Goal: Check status: Check status

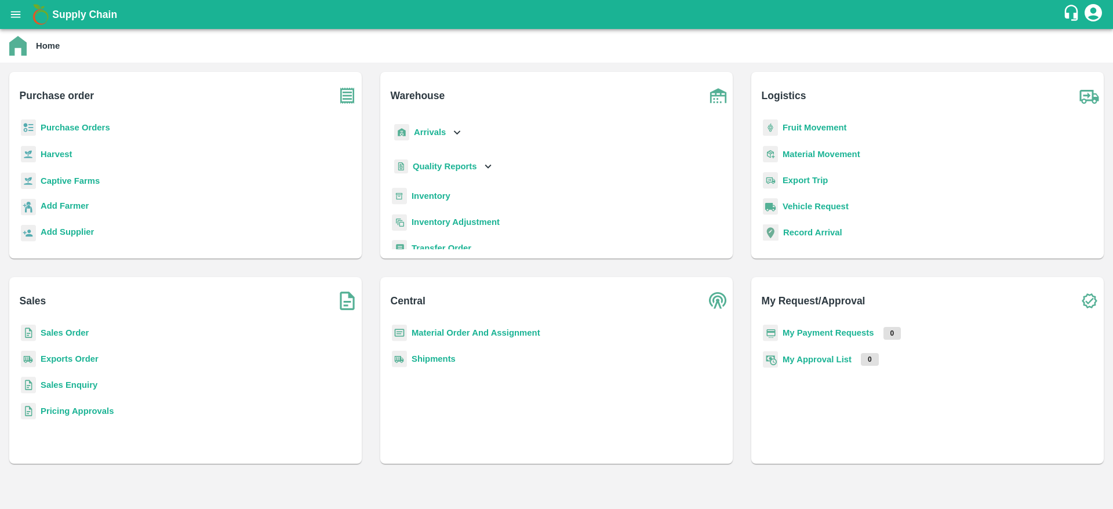
click at [78, 126] on b "Purchase Orders" at bounding box center [76, 127] width 70 height 9
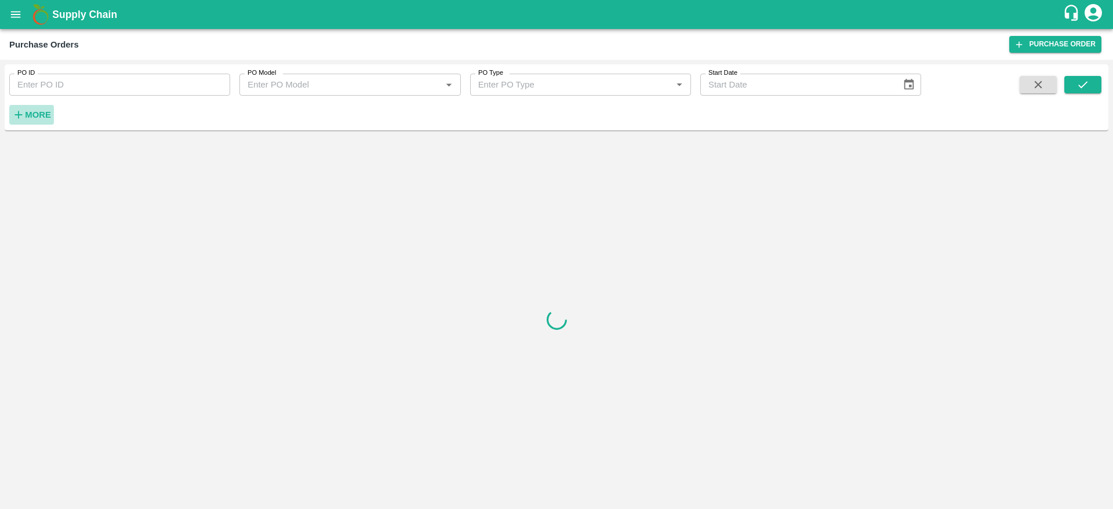
click at [35, 106] on button "More" at bounding box center [31, 115] width 45 height 20
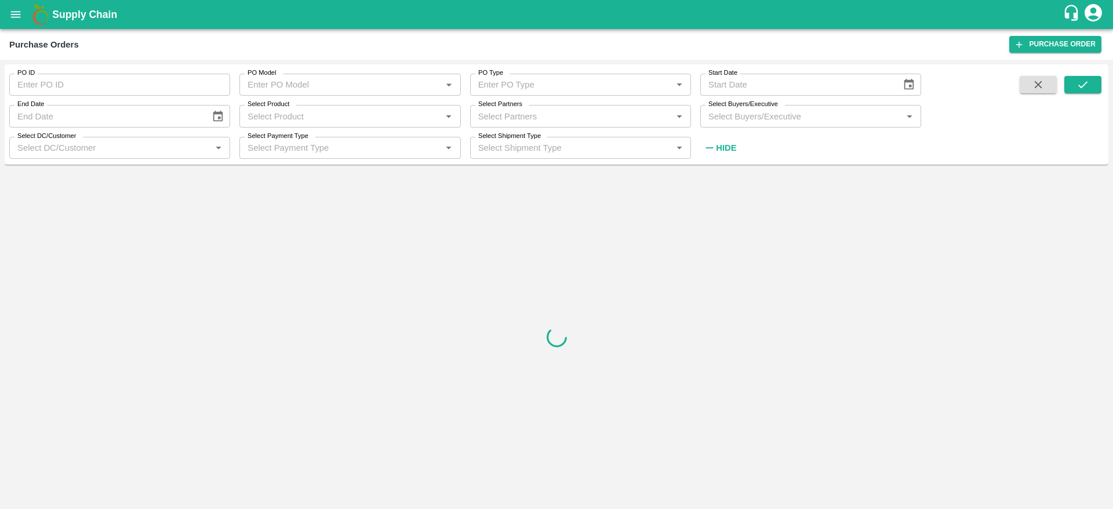
click at [772, 109] on input "Select Buyers/Executive" at bounding box center [801, 115] width 195 height 15
click at [6, 8] on button "open drawer" at bounding box center [15, 14] width 27 height 27
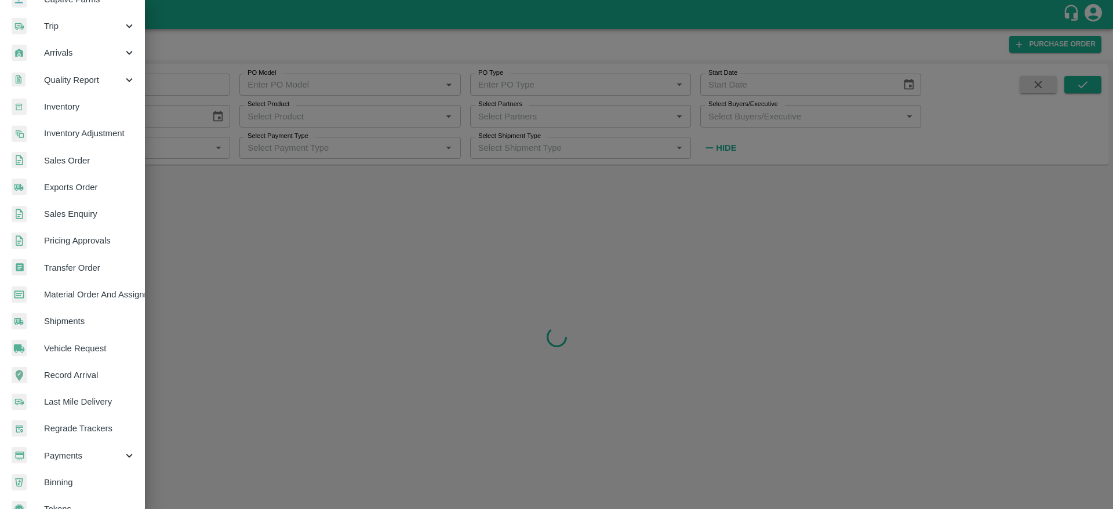
scroll to position [151, 0]
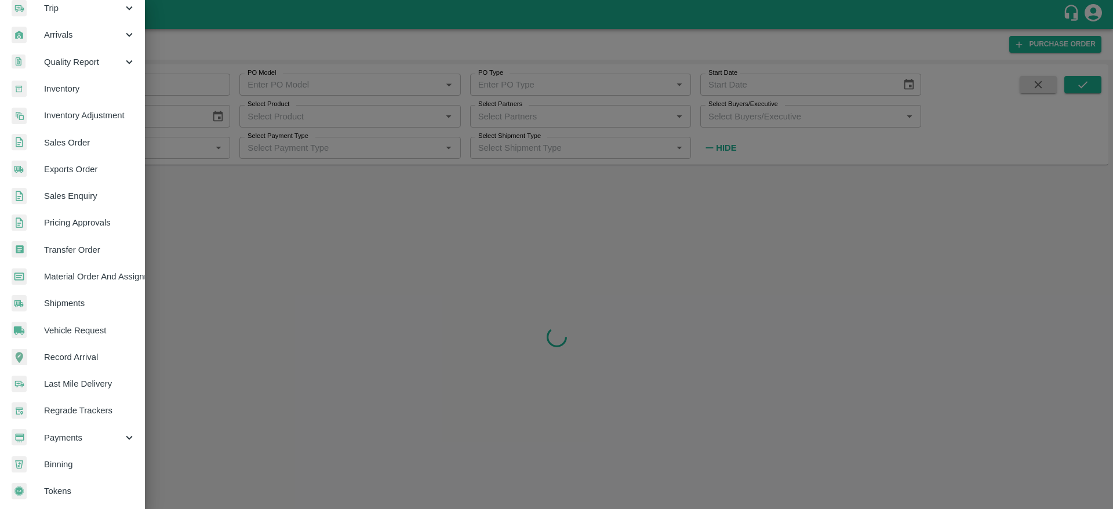
click at [89, 437] on span "Payments" at bounding box center [83, 437] width 79 height 13
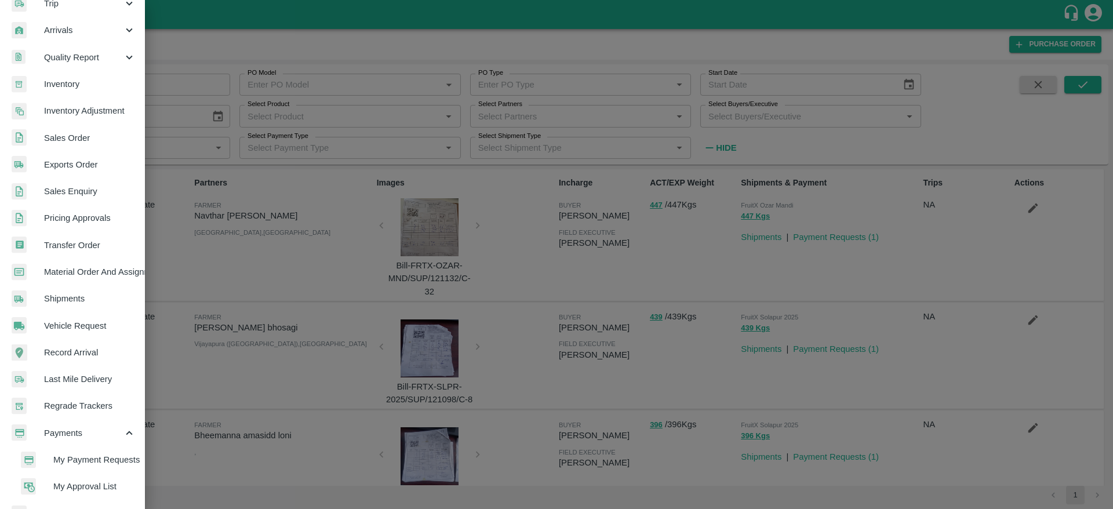
click at [91, 463] on span "My Payment Requests" at bounding box center [94, 460] width 82 height 13
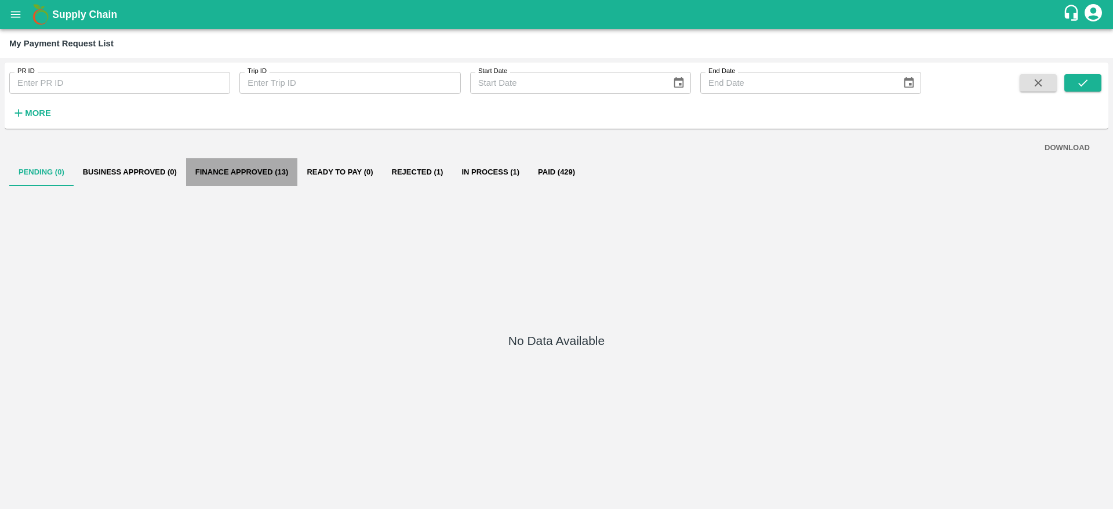
click at [256, 182] on button "Finance Approved (13)" at bounding box center [242, 172] width 112 height 28
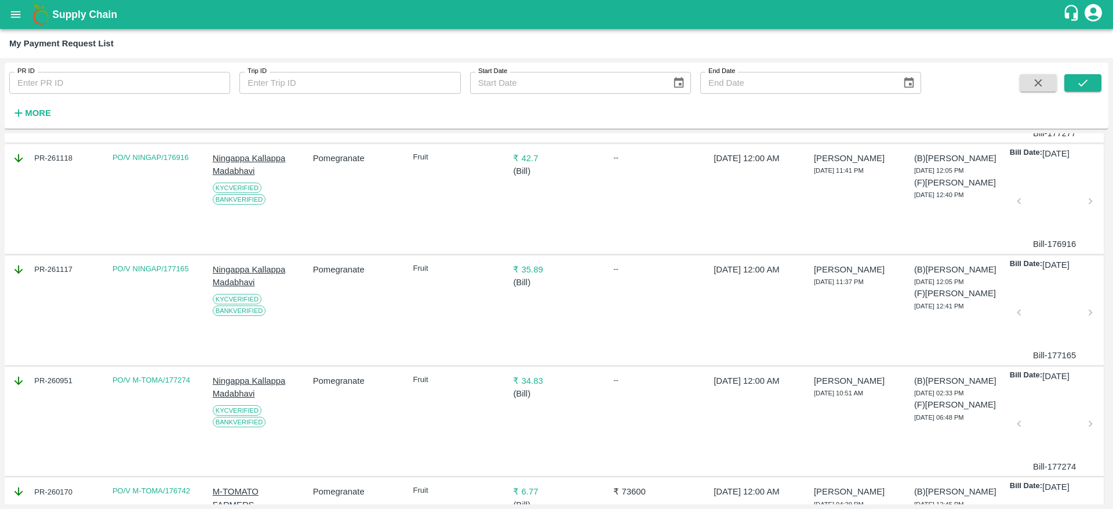
scroll to position [34, 0]
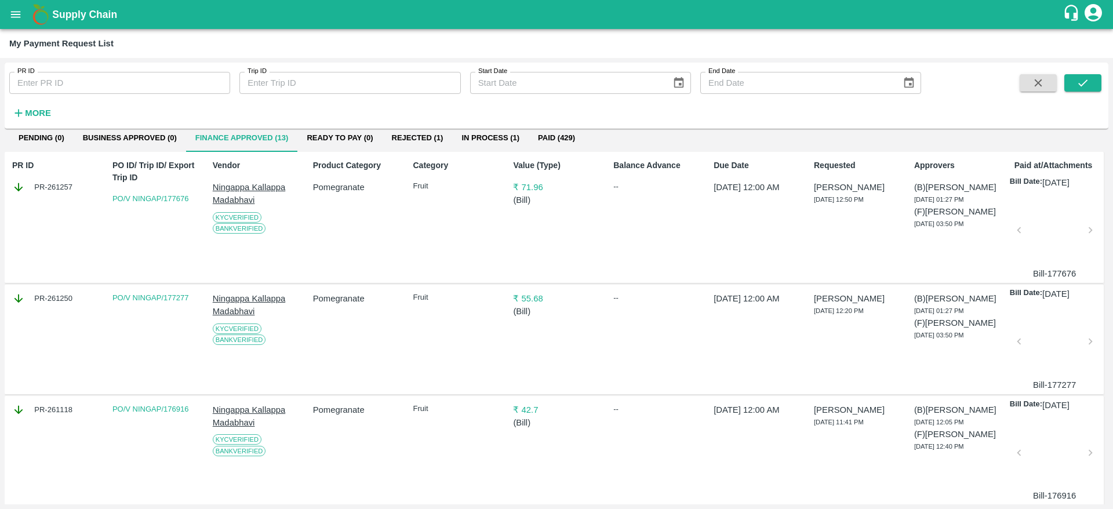
click at [429, 136] on button "Rejected (1)" at bounding box center [418, 138] width 70 height 28
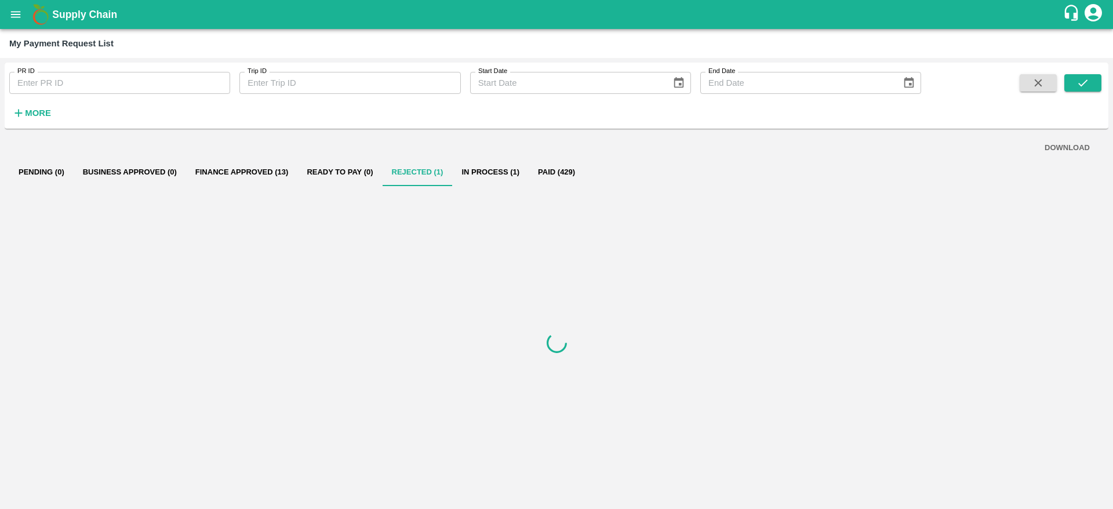
scroll to position [0, 0]
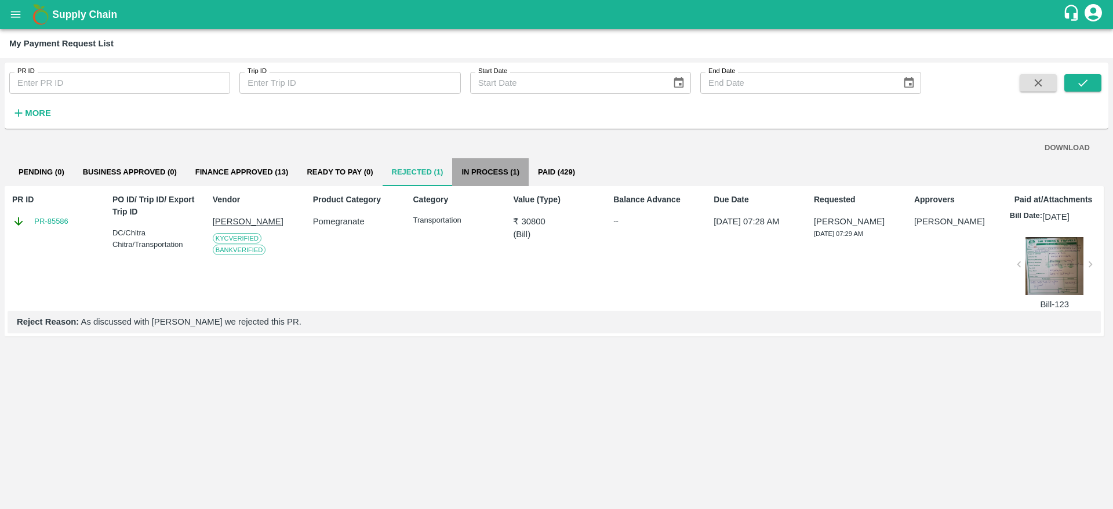
click at [481, 174] on button "In Process (1)" at bounding box center [490, 172] width 77 height 28
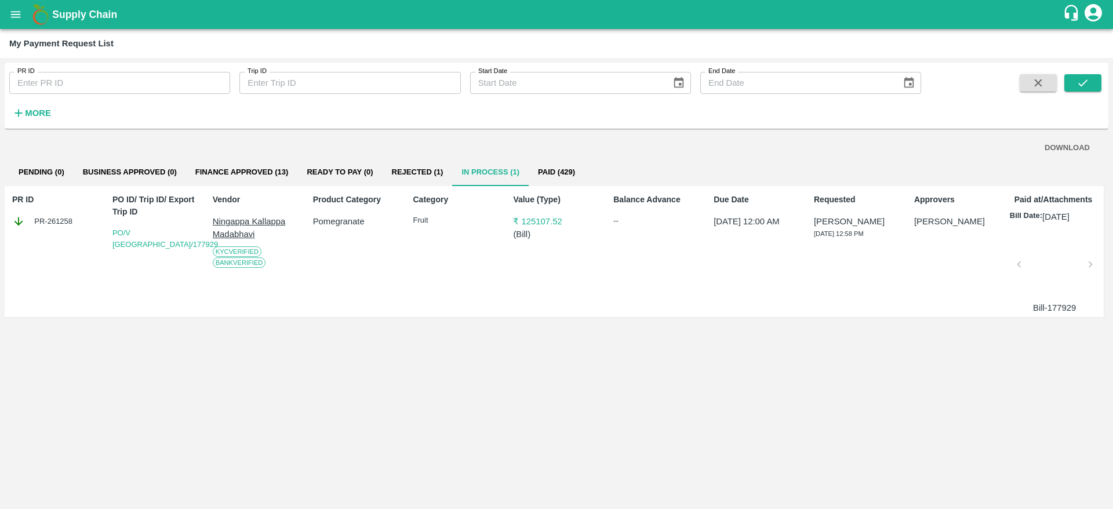
scroll to position [0, 1]
click at [560, 176] on button "Paid (429)" at bounding box center [556, 172] width 56 height 28
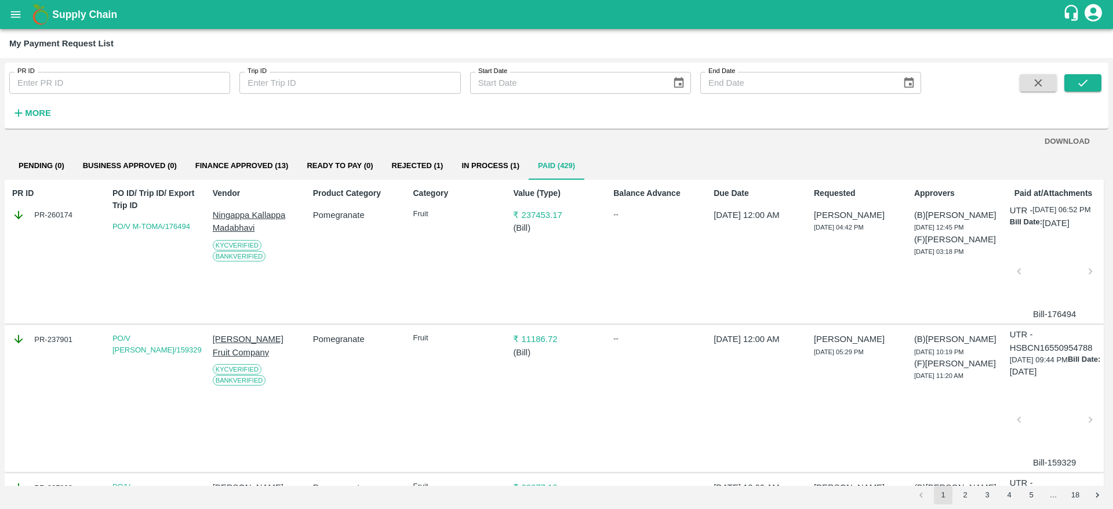
scroll to position [0, 0]
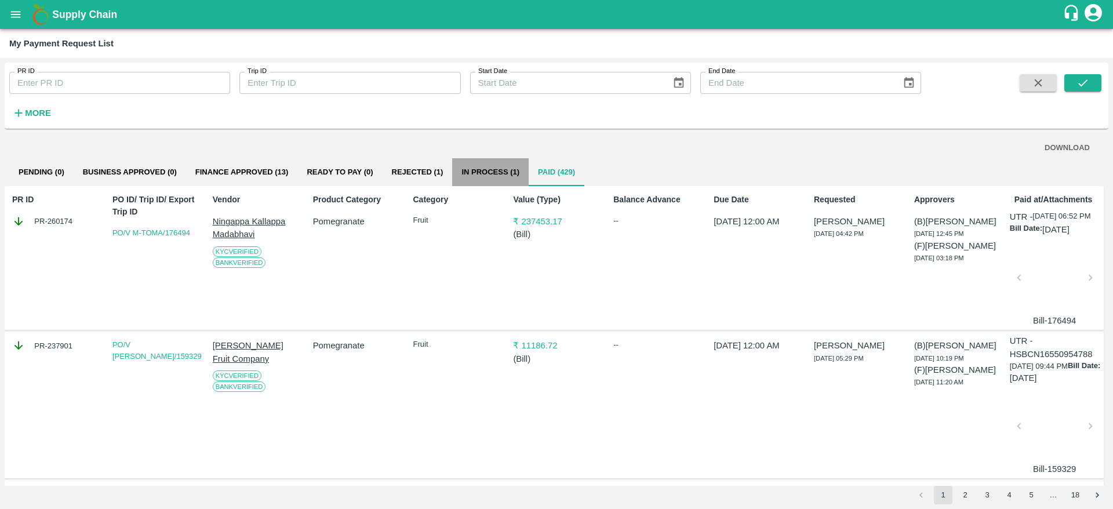
click at [477, 172] on button "In Process (1)" at bounding box center [490, 172] width 77 height 28
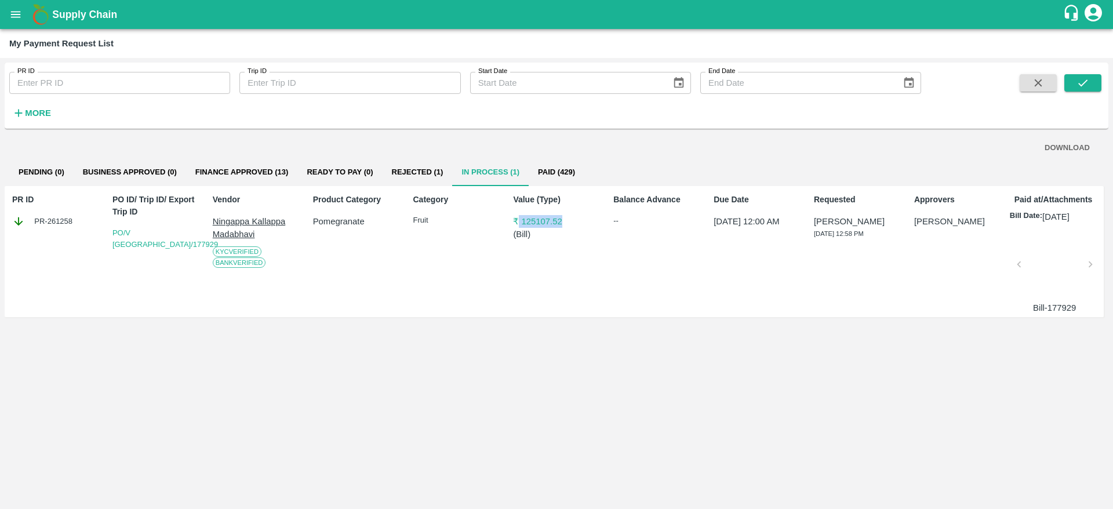
drag, startPoint x: 569, startPoint y: 227, endPoint x: 516, endPoint y: 218, distance: 53.5
click at [516, 218] on p "₹ 125107.52" at bounding box center [556, 221] width 86 height 13
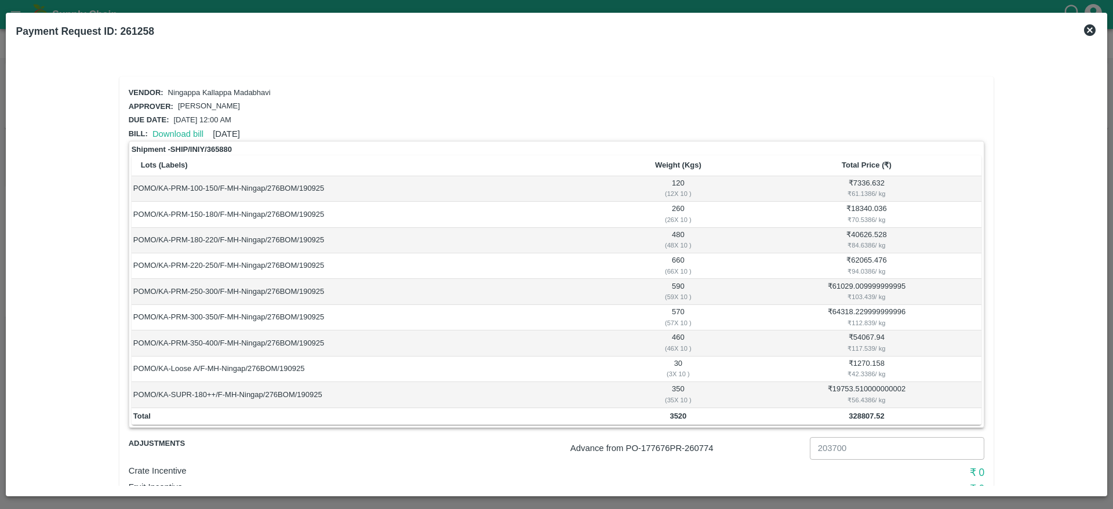
click at [1090, 30] on icon at bounding box center [1090, 30] width 14 height 14
